Goal: Information Seeking & Learning: Learn about a topic

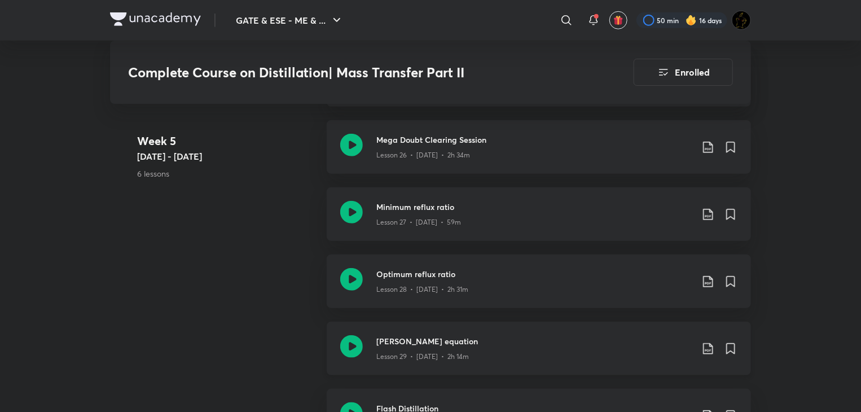
scroll to position [2572, 0]
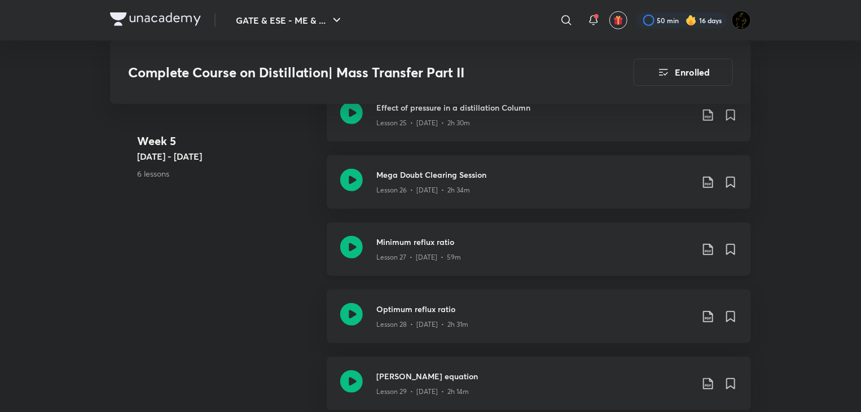
click at [360, 248] on icon at bounding box center [351, 247] width 23 height 23
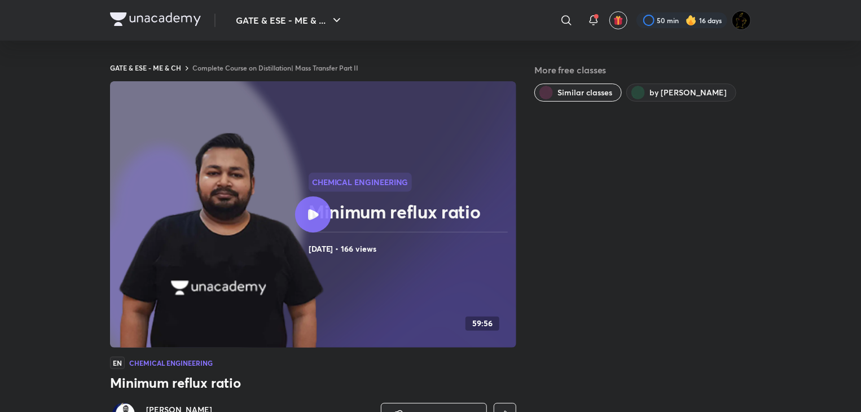
click at [265, 71] on link "Complete Course on Distillation| Mass Transfer Part II" at bounding box center [275, 67] width 166 height 9
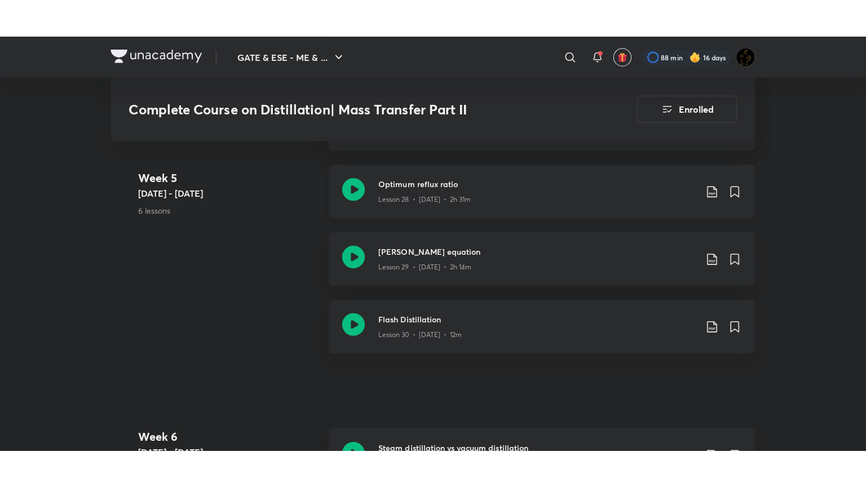
scroll to position [2721, 0]
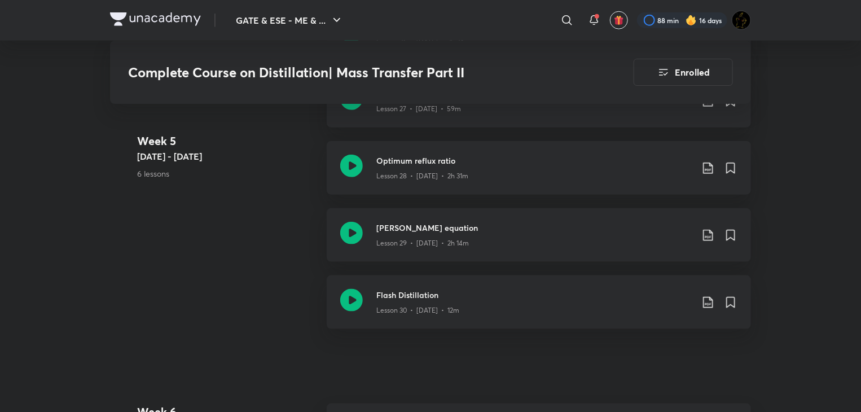
click at [352, 167] on icon at bounding box center [351, 166] width 23 height 23
